Goal: Task Accomplishment & Management: Complete application form

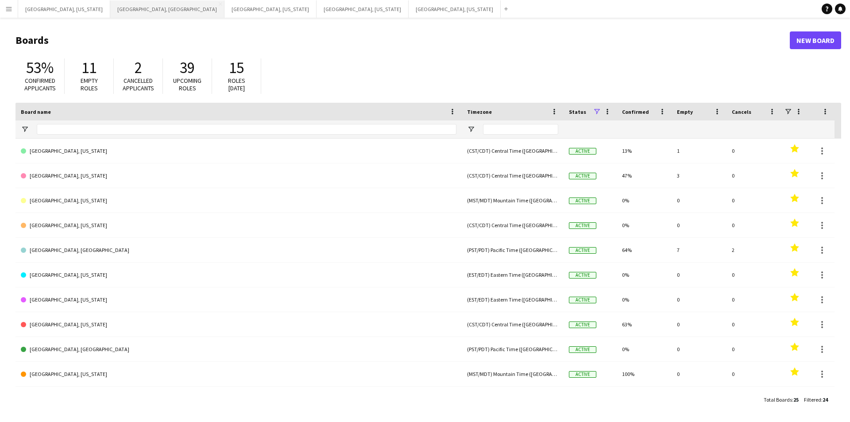
drag, startPoint x: 97, startPoint y: 13, endPoint x: 93, endPoint y: 15, distance: 4.6
click at [110, 15] on button "[GEOGRAPHIC_DATA], [GEOGRAPHIC_DATA] Close" at bounding box center [167, 8] width 114 height 17
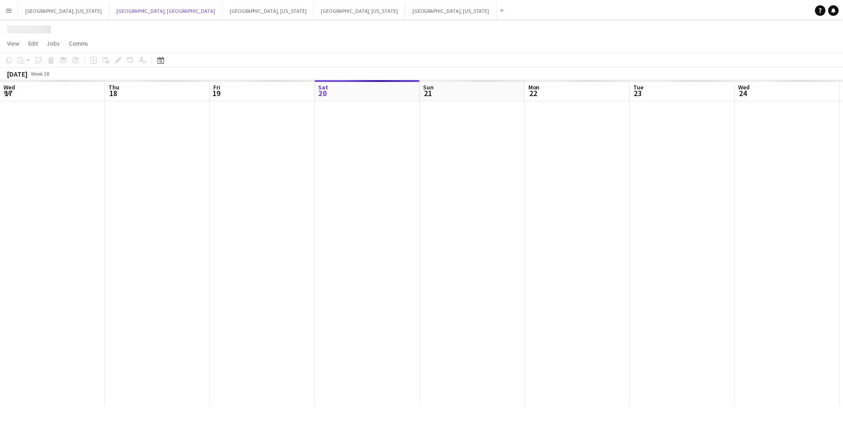
scroll to position [0, 212]
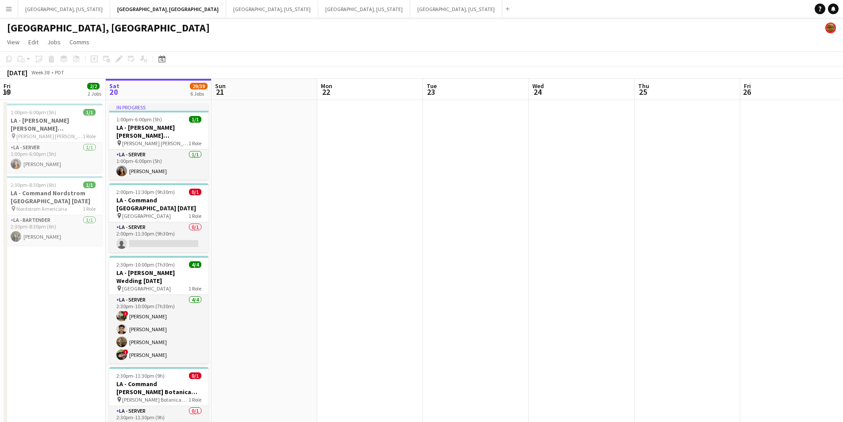
click at [274, 243] on app-calendar-viewport "Wed 17 Thu 18 1/1 1 Job Fri 19 2/2 2 Jobs Sat 20 29/39 6 Jobs Sun 21 Mon 22 Tue…" at bounding box center [421, 402] width 843 height 647
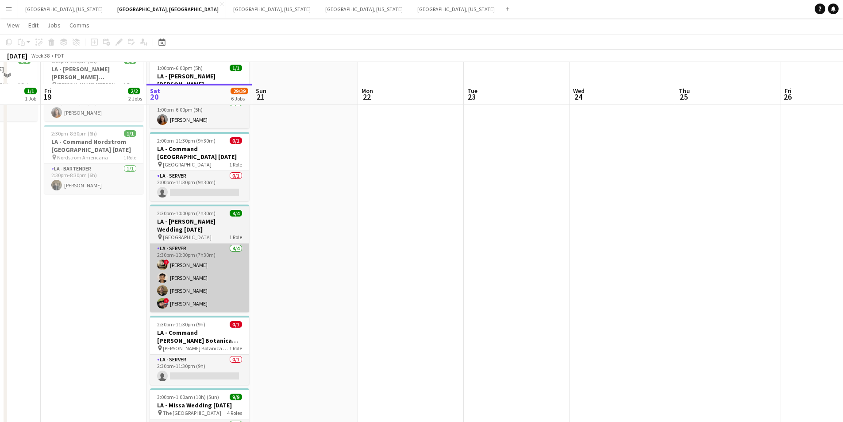
scroll to position [89, 0]
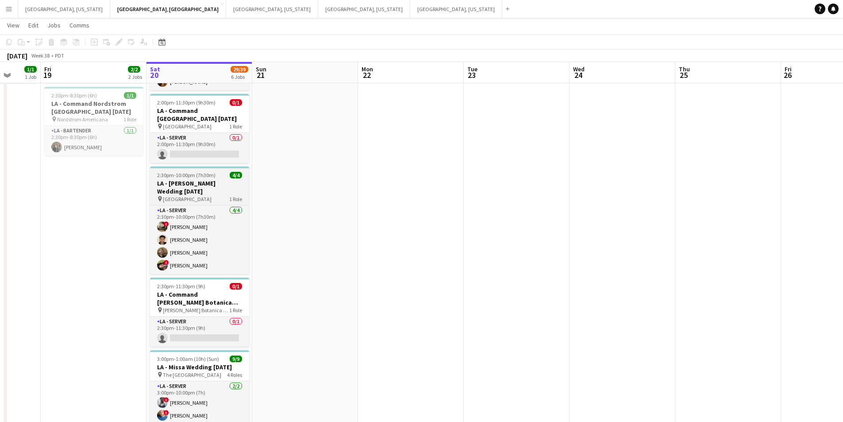
click at [212, 185] on h3 "LA - [PERSON_NAME] Wedding [DATE]" at bounding box center [199, 187] width 99 height 16
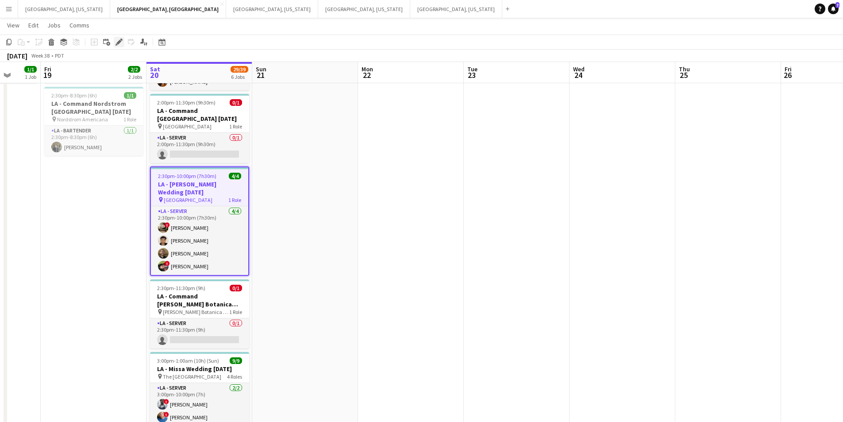
click at [120, 43] on icon at bounding box center [118, 42] width 5 height 5
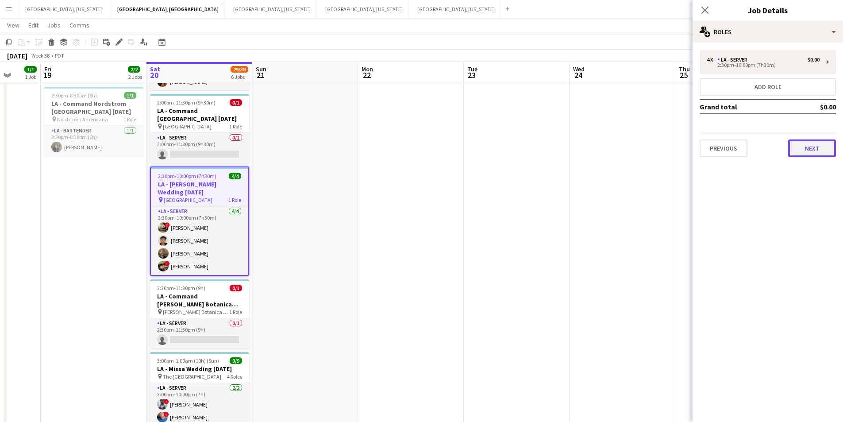
click at [810, 155] on button "Next" at bounding box center [812, 148] width 48 height 18
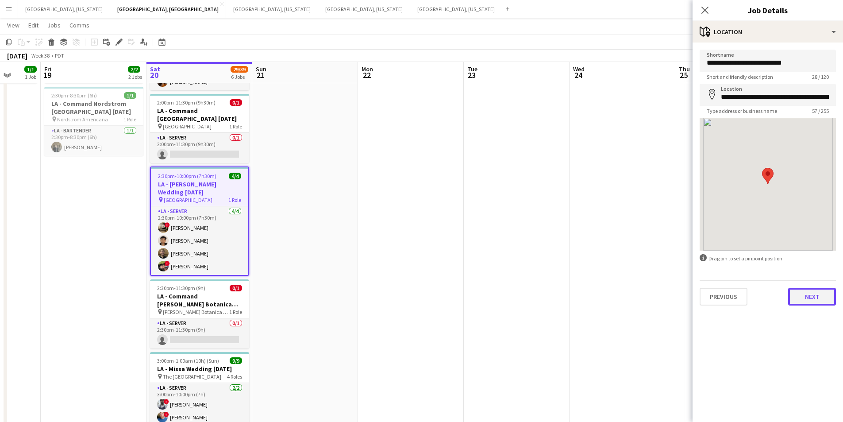
click at [814, 303] on button "Next" at bounding box center [812, 297] width 48 height 18
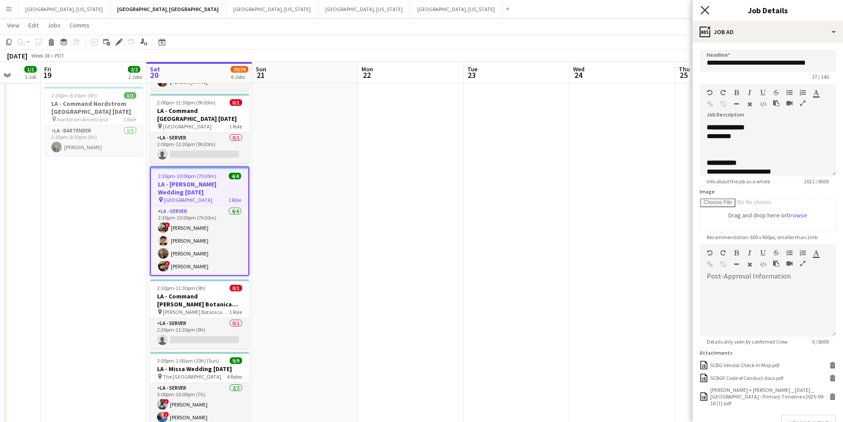
click at [706, 10] on icon at bounding box center [705, 10] width 8 height 8
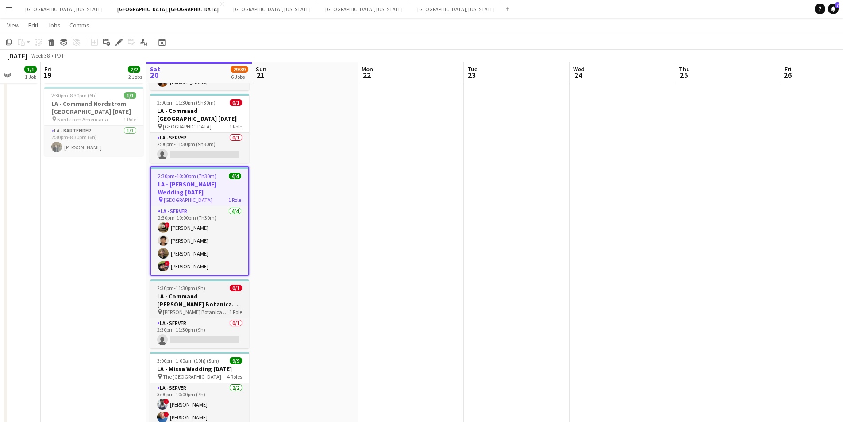
click at [194, 280] on div at bounding box center [199, 280] width 99 height 2
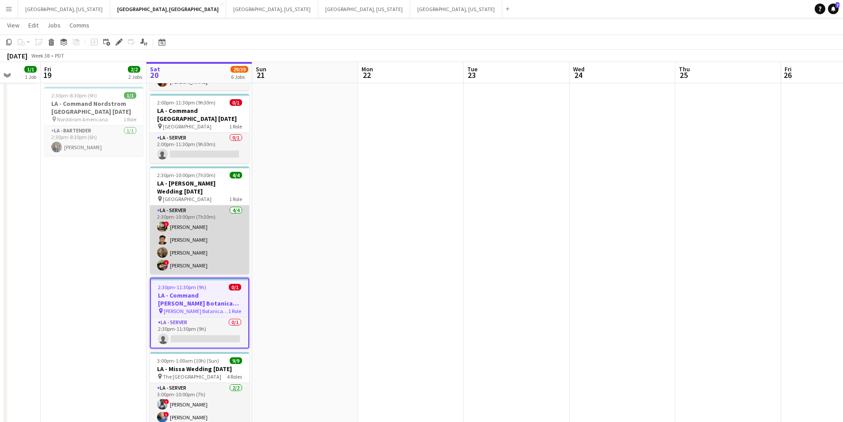
click at [195, 269] on app-card-role "LA - Server [DATE] 2:30pm-10:00pm (7h30m) ! [PERSON_NAME] [PERSON_NAME] [PERSON…" at bounding box center [199, 239] width 99 height 69
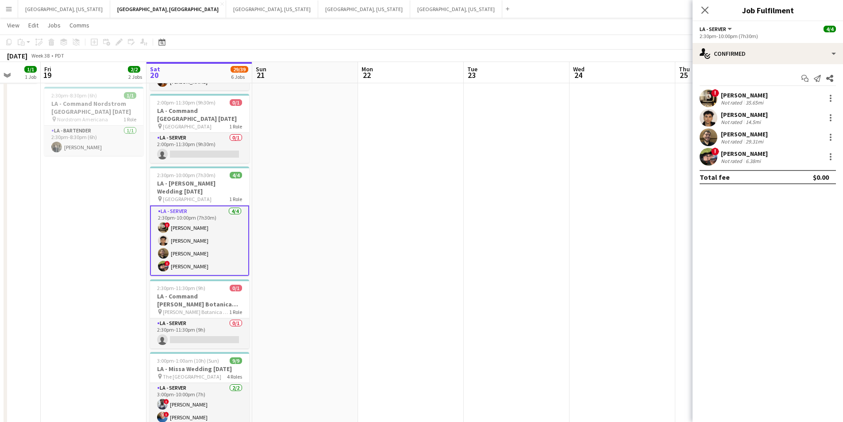
click at [725, 158] on div "Not rated" at bounding box center [732, 161] width 23 height 7
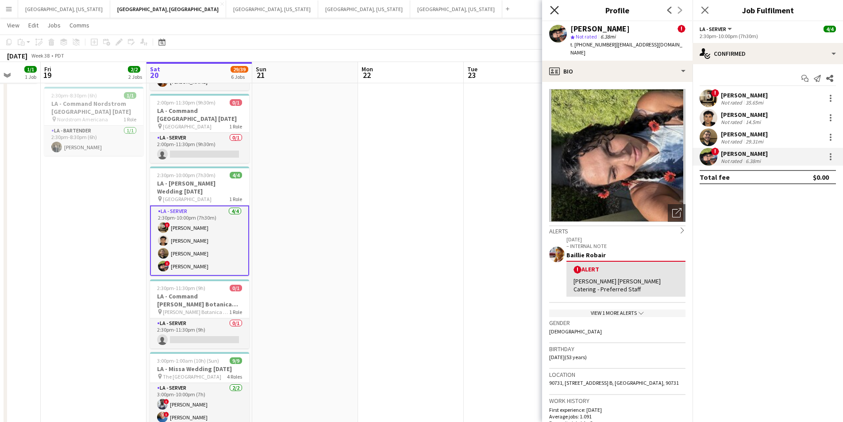
click at [557, 11] on icon "Close pop-in" at bounding box center [554, 10] width 8 height 8
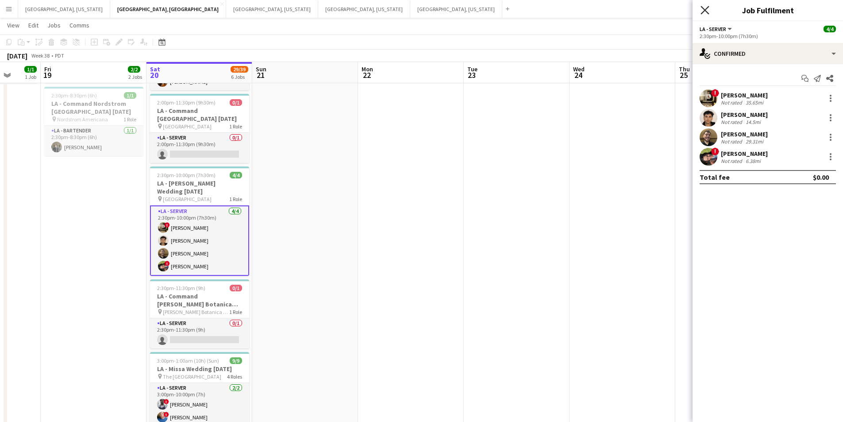
drag, startPoint x: 708, startPoint y: 9, endPoint x: 665, endPoint y: 9, distance: 42.9
click at [707, 9] on icon "Close pop-in" at bounding box center [705, 10] width 8 height 8
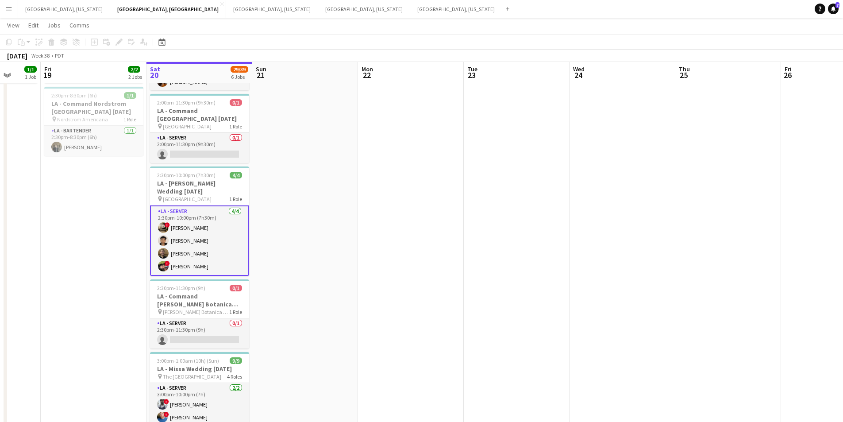
click at [3, 11] on button "Menu" at bounding box center [9, 9] width 18 height 18
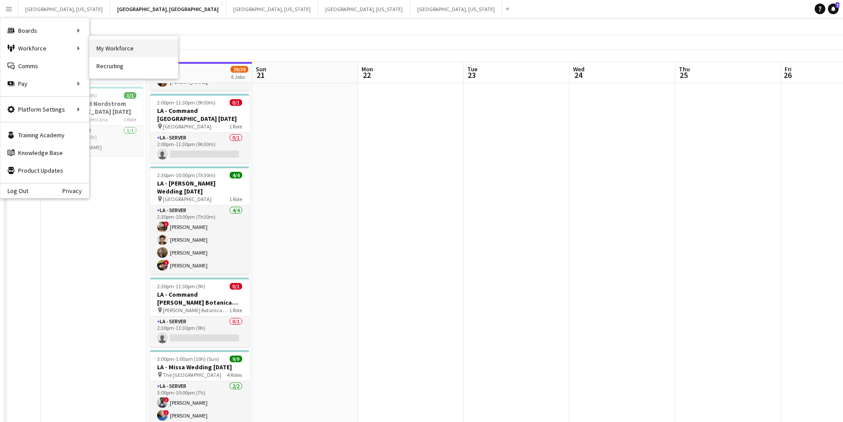
click at [110, 47] on link "My Workforce" at bounding box center [133, 48] width 89 height 18
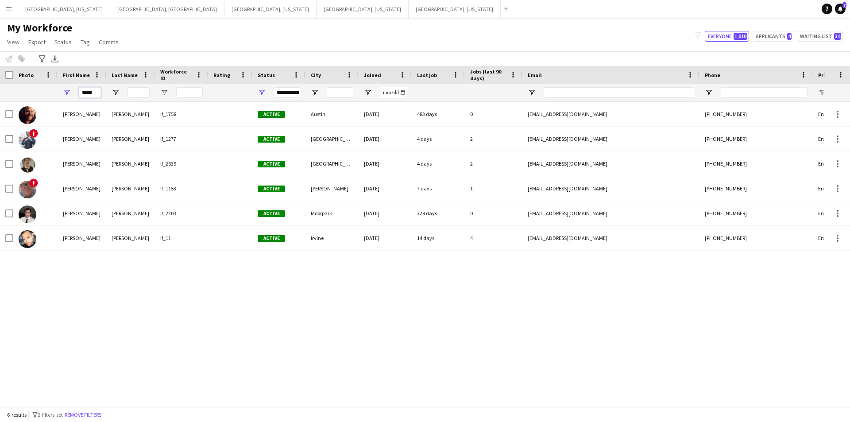
click at [89, 91] on input "*****" at bounding box center [90, 92] width 22 height 11
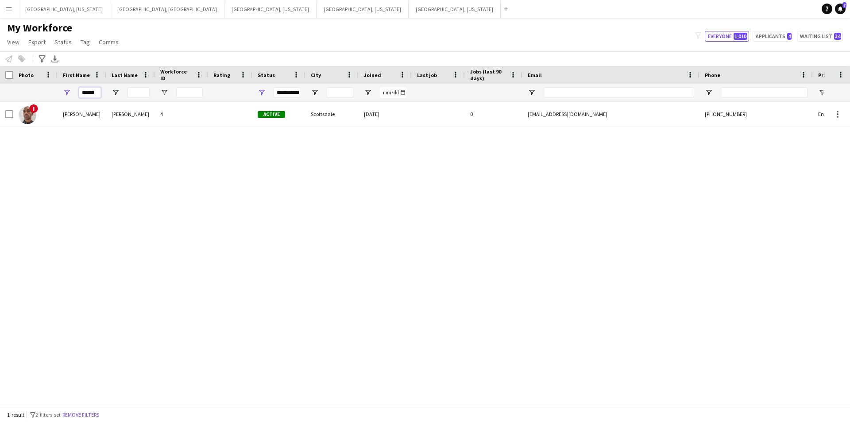
type input "******"
click at [262, 93] on span "Open Filter Menu" at bounding box center [262, 93] width 8 height 8
click at [191, 160] on div "! [PERSON_NAME] 4 Active Scottsdale [DATE] 0 [EMAIL_ADDRESS][DOMAIN_NAME] [PHON…" at bounding box center [411, 251] width 823 height 298
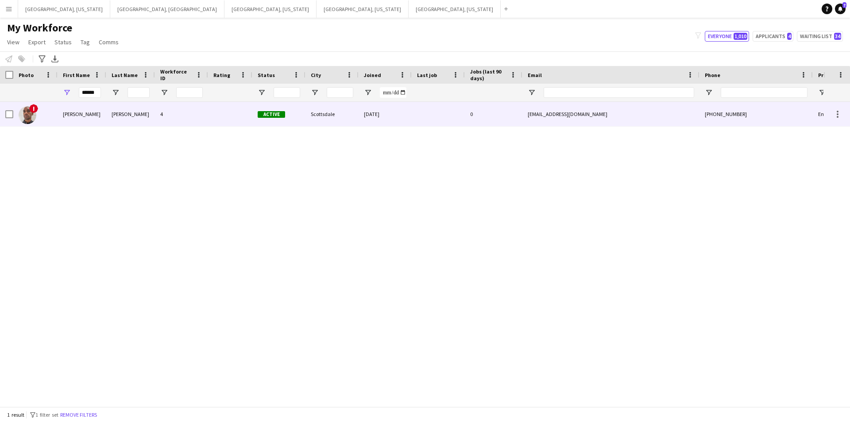
click at [96, 117] on div "[PERSON_NAME]" at bounding box center [82, 114] width 49 height 24
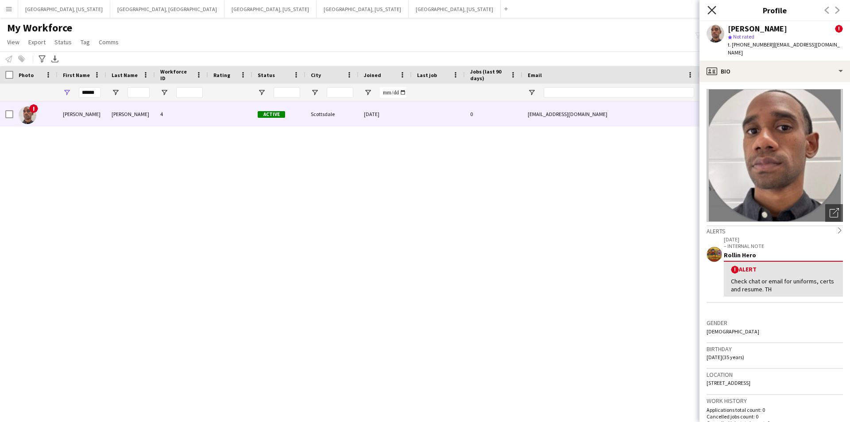
click at [714, 9] on icon at bounding box center [711, 10] width 8 height 8
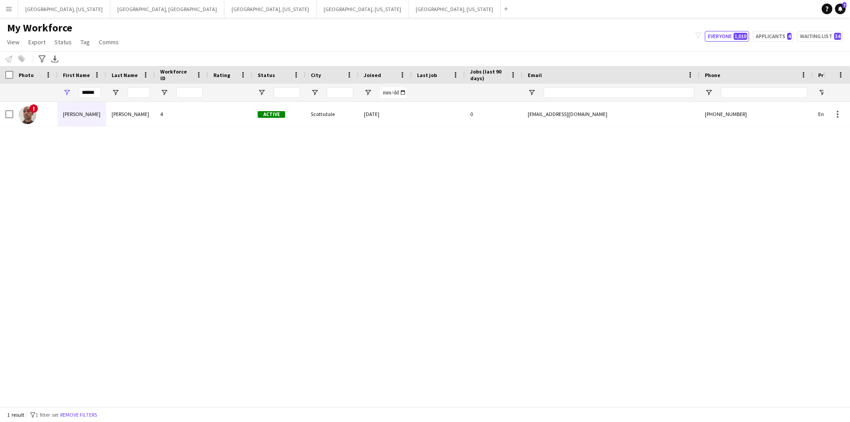
click at [4, 8] on button "Menu" at bounding box center [9, 9] width 18 height 18
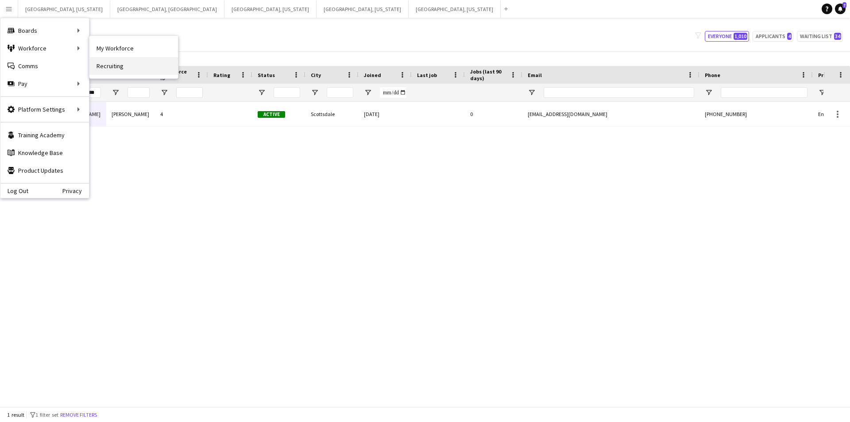
click at [130, 62] on link "Recruiting" at bounding box center [133, 66] width 89 height 18
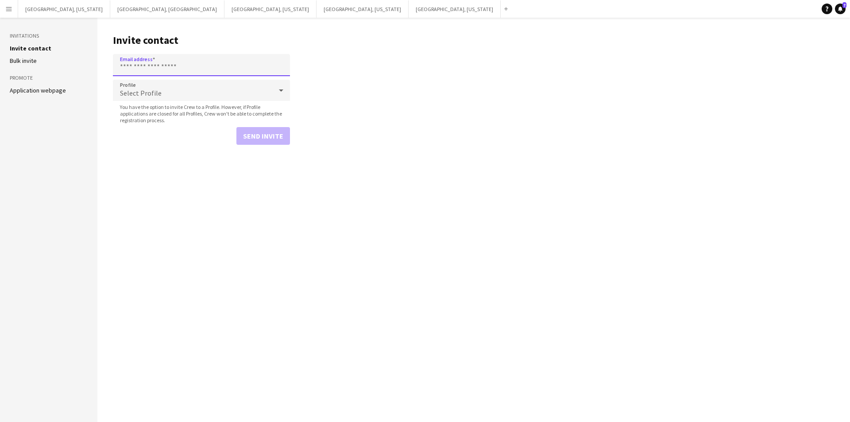
click at [164, 62] on input "Email address" at bounding box center [201, 65] width 177 height 22
paste input "**********"
type input "**********"
click at [208, 96] on div "Select Profile" at bounding box center [192, 90] width 159 height 21
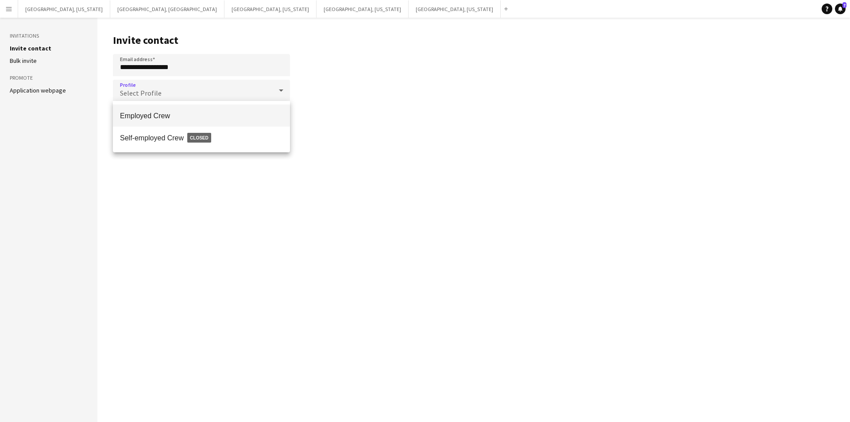
click at [188, 116] on span "Employed Crew" at bounding box center [201, 116] width 163 height 8
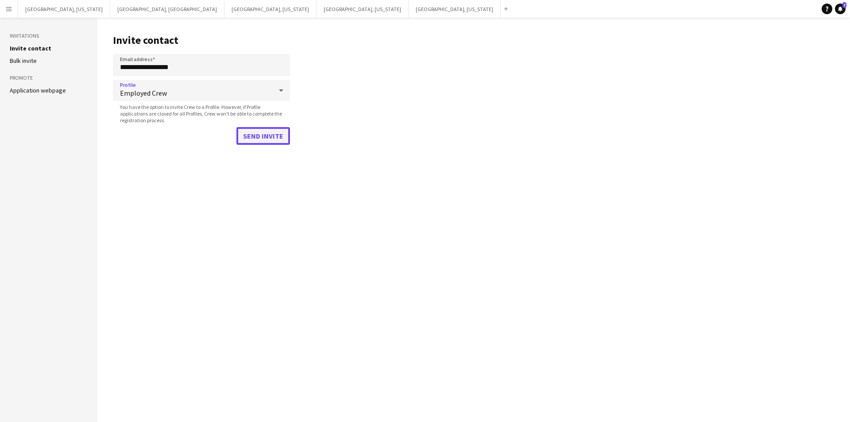
click at [270, 137] on button "Send invite" at bounding box center [263, 136] width 54 height 18
